Goal: Check status

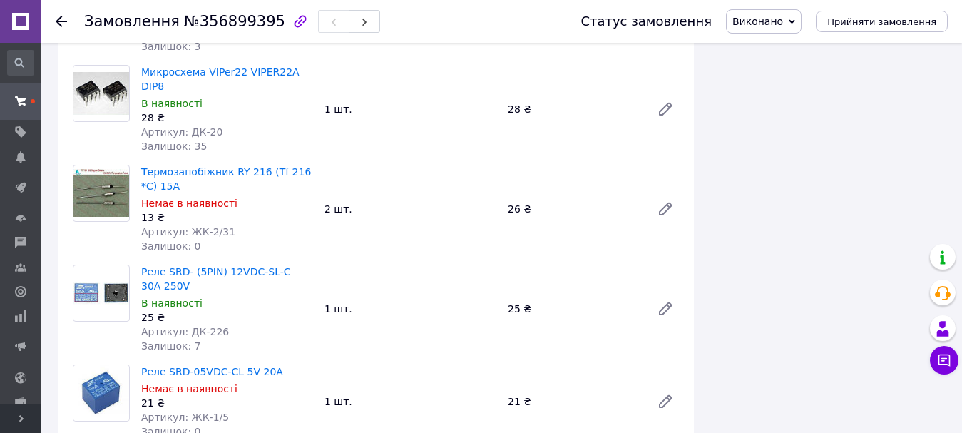
scroll to position [1070, 0]
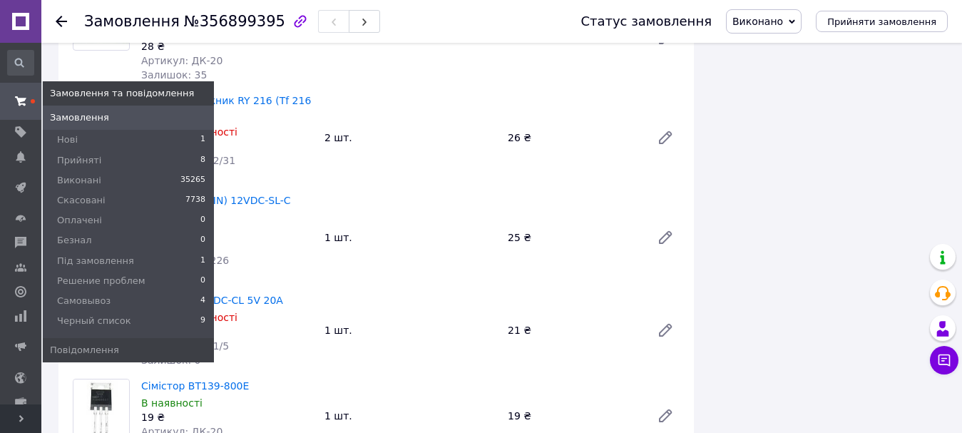
click at [81, 117] on span "Замовлення" at bounding box center [79, 117] width 59 height 13
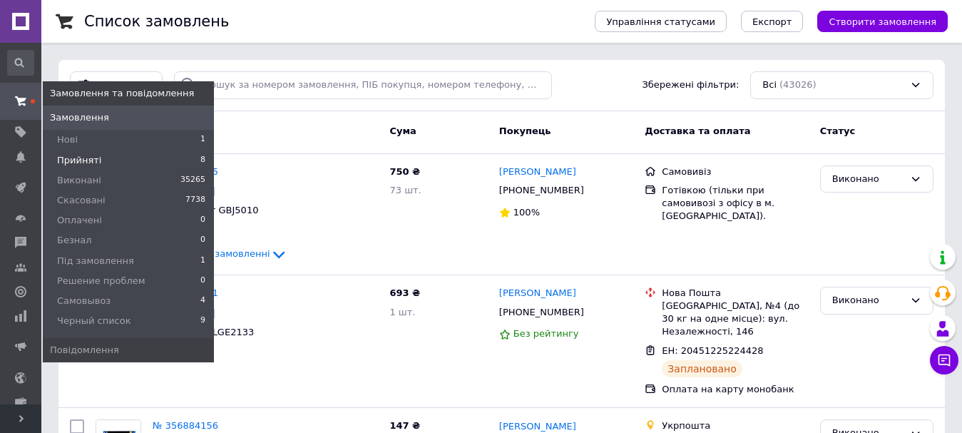
click at [77, 159] on span "Прийняті" at bounding box center [79, 160] width 44 height 13
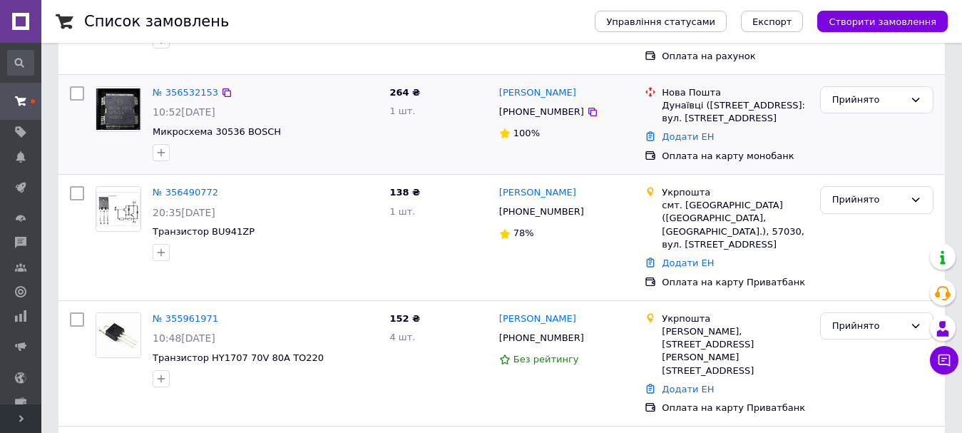
scroll to position [428, 0]
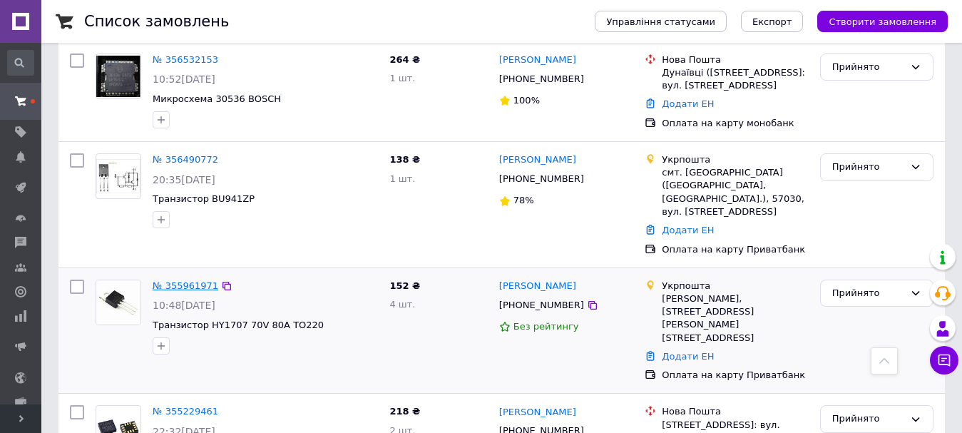
click at [195, 280] on link "№ 355961971" at bounding box center [186, 285] width 66 height 11
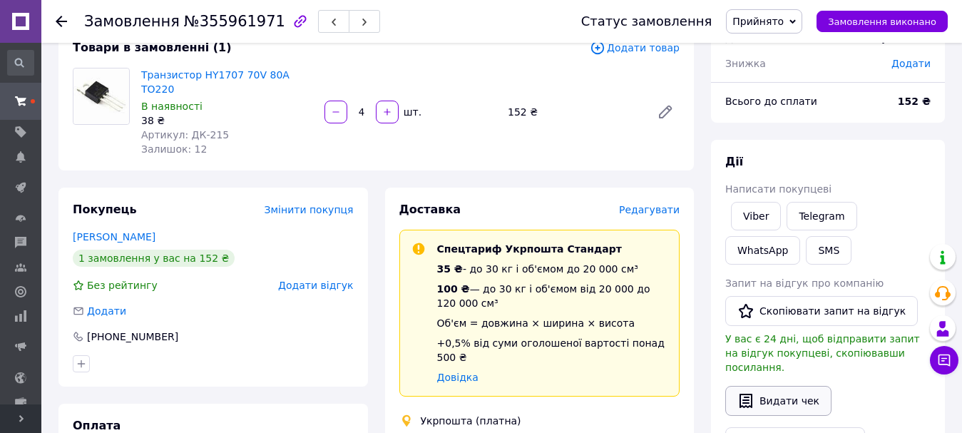
scroll to position [71, 0]
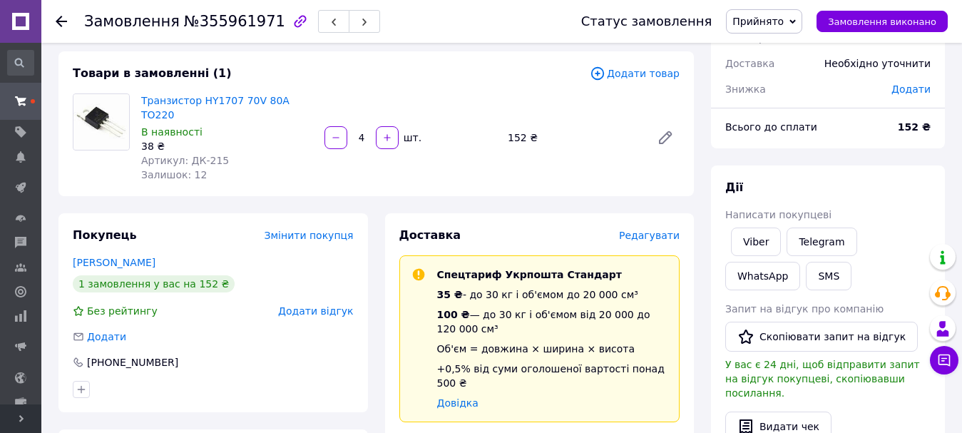
click at [62, 21] on use at bounding box center [61, 21] width 11 height 11
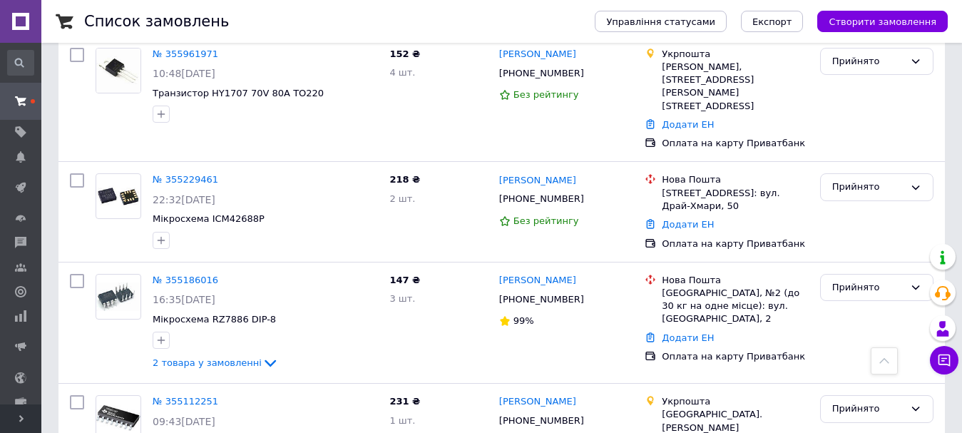
scroll to position [662, 0]
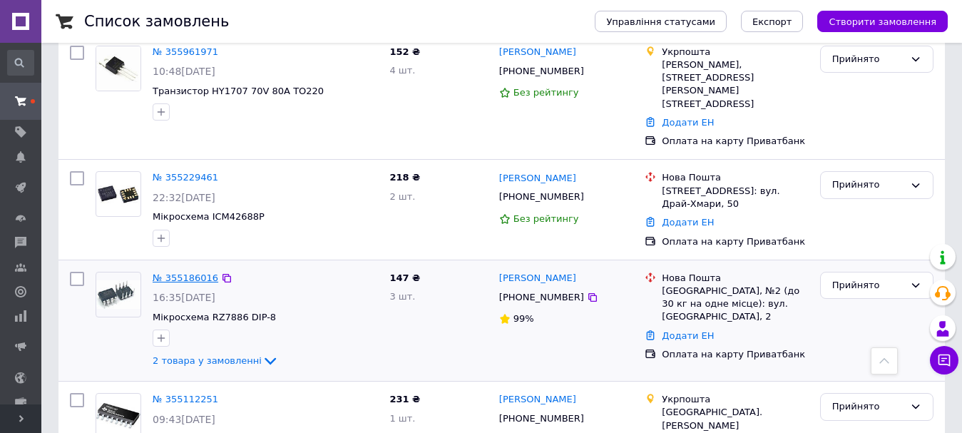
click at [185, 272] on link "№ 355186016" at bounding box center [186, 277] width 66 height 11
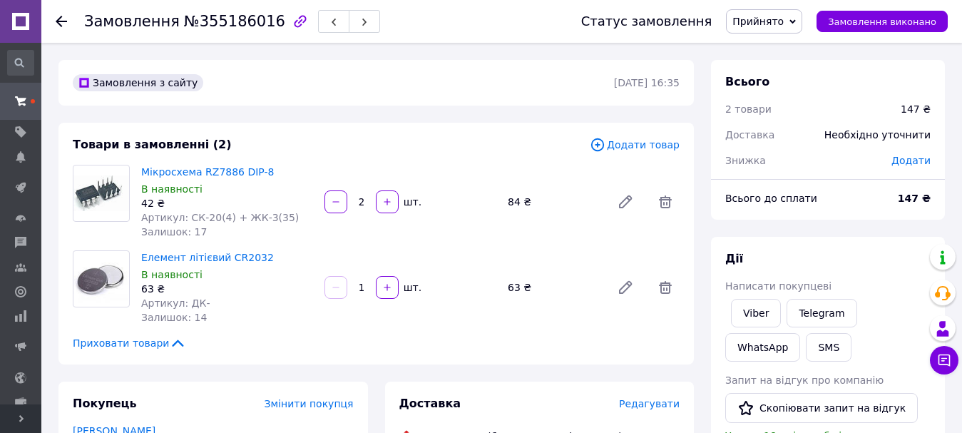
scroll to position [71, 0]
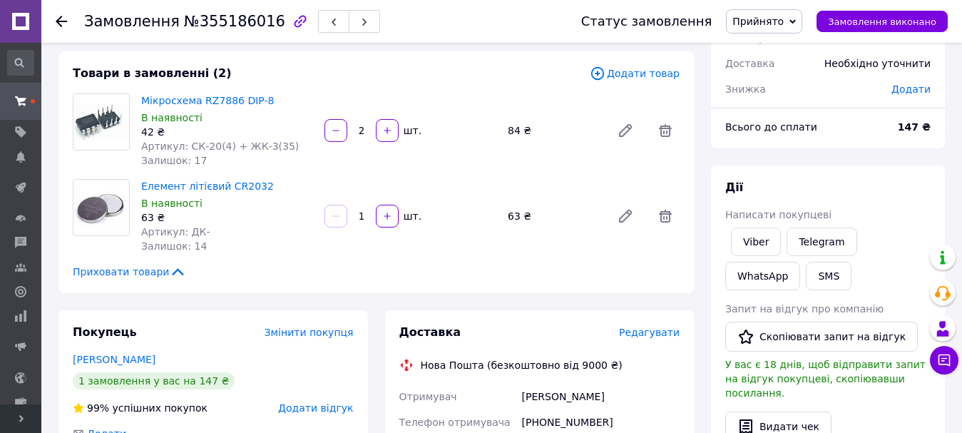
click at [802, 31] on span "Прийнято" at bounding box center [764, 21] width 76 height 24
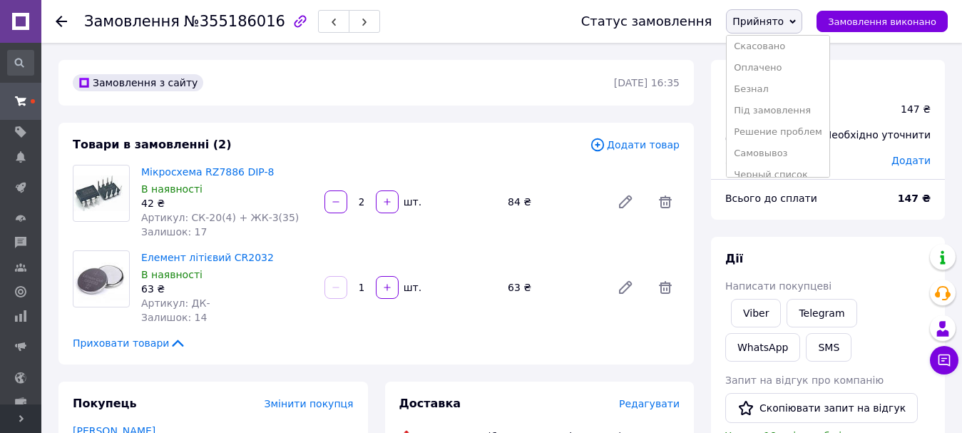
scroll to position [37, 0]
